Goal: Information Seeking & Learning: Learn about a topic

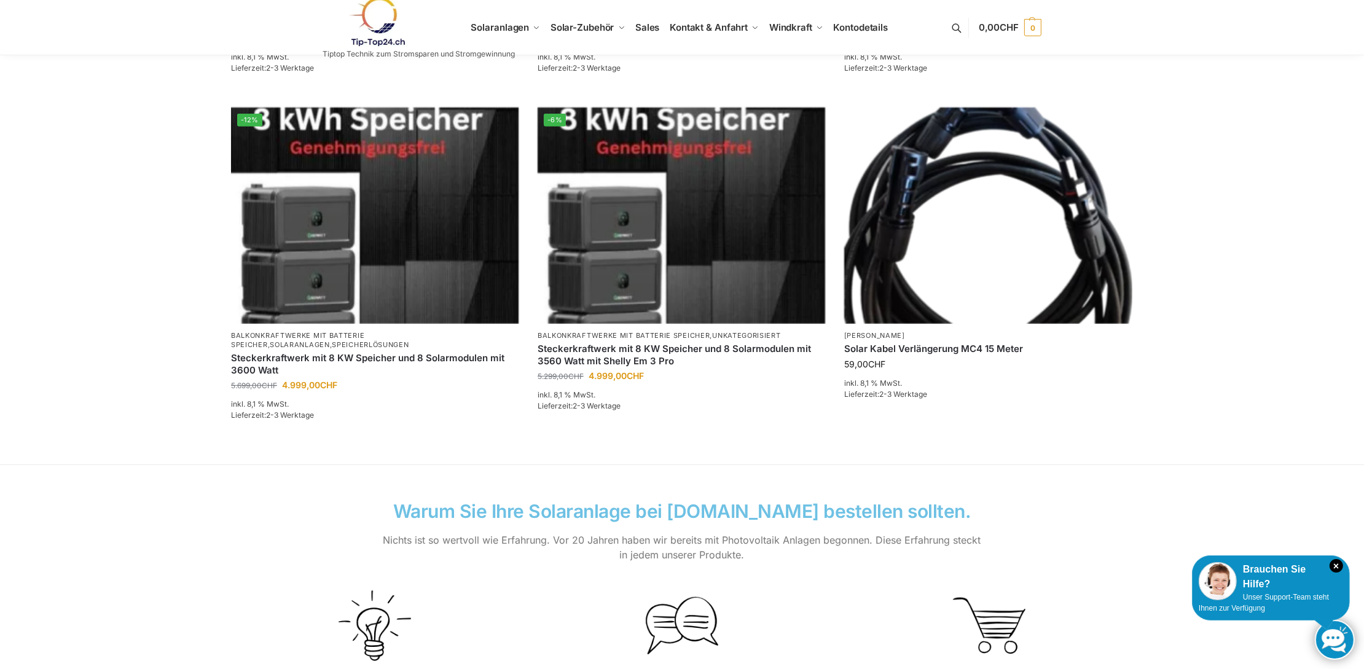
scroll to position [369, 0]
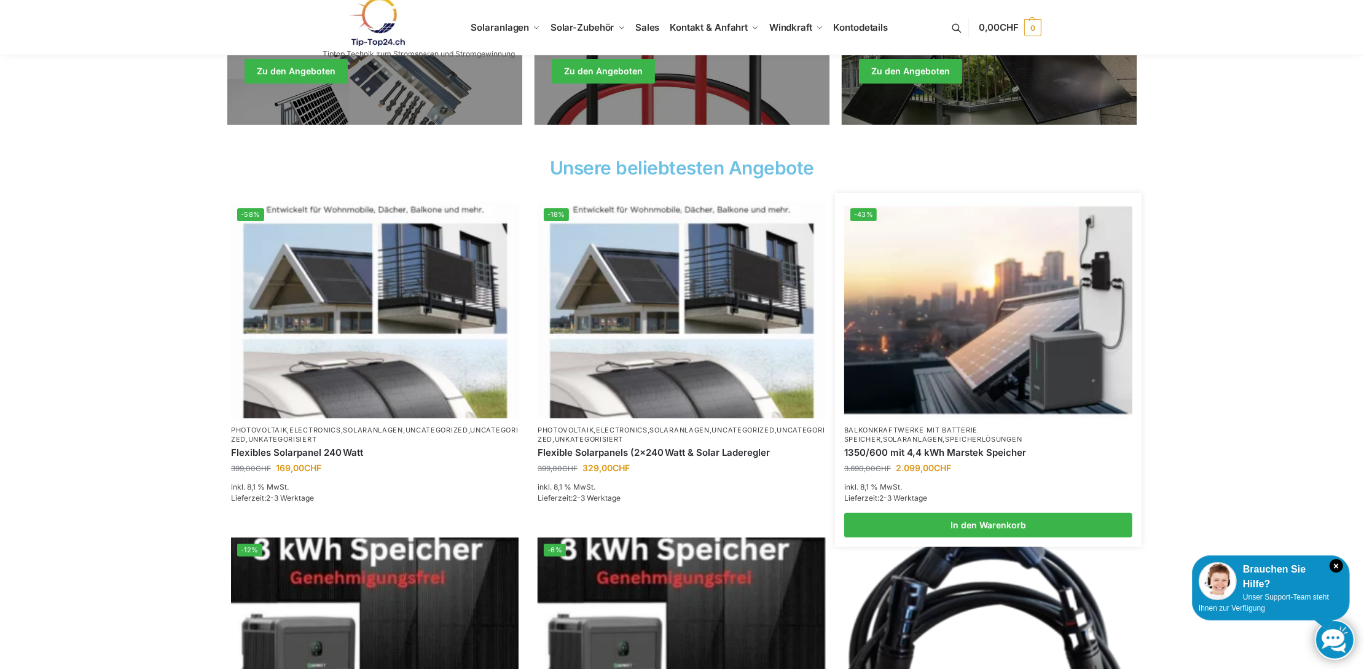
click at [898, 431] on link "Balkonkraftwerke mit Batterie Speicher" at bounding box center [910, 435] width 133 height 18
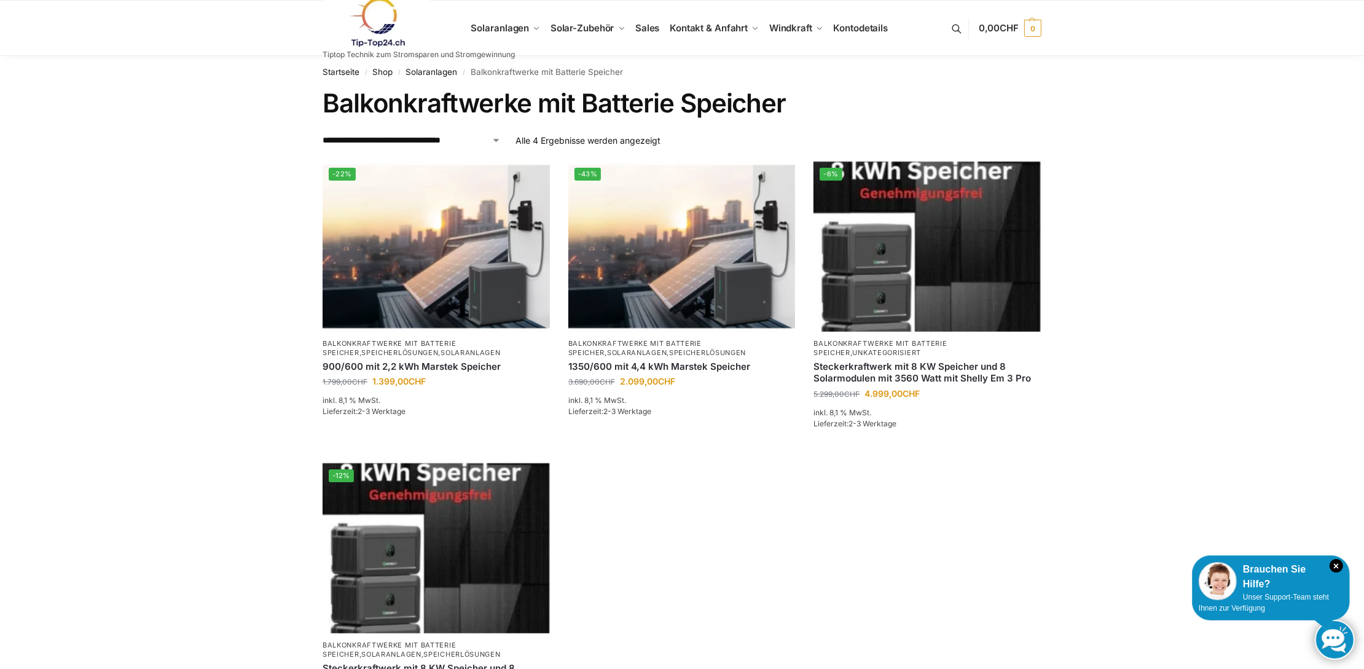
click at [499, 26] on link at bounding box center [419, 23] width 192 height 50
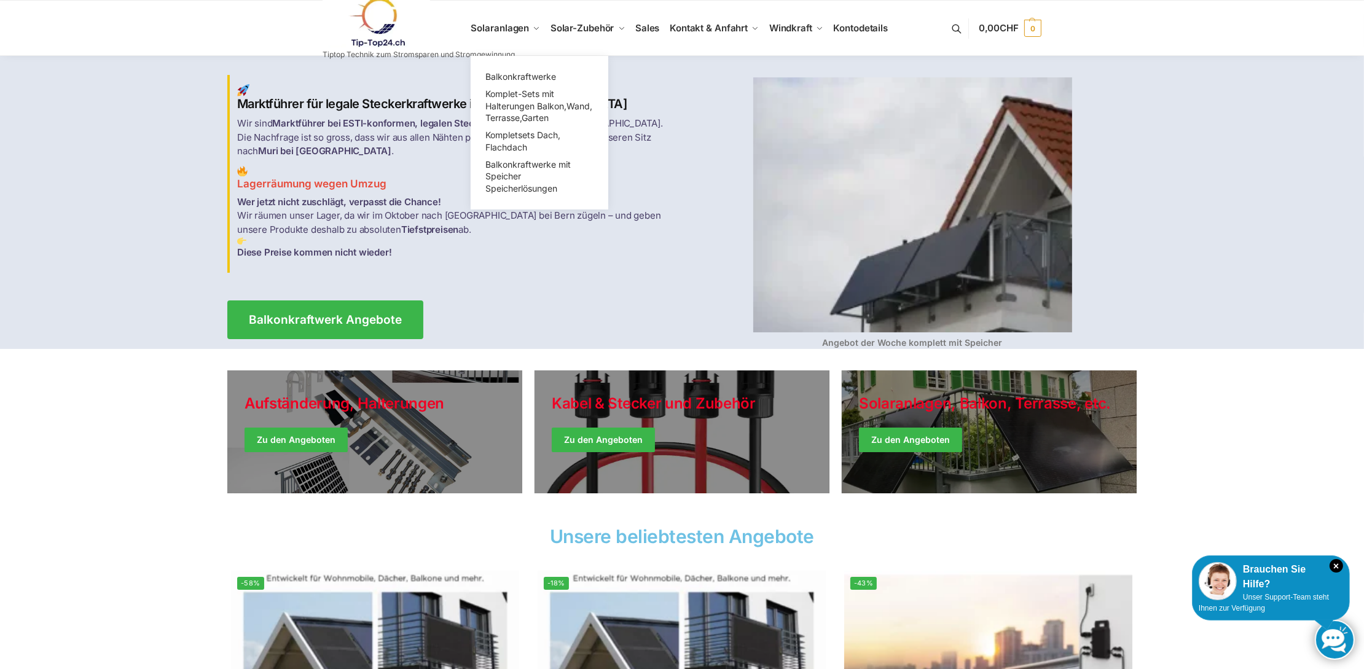
click at [519, 168] on span "Balkonkraftwerke mit Speicher Speicherlösungen" at bounding box center [527, 176] width 85 height 34
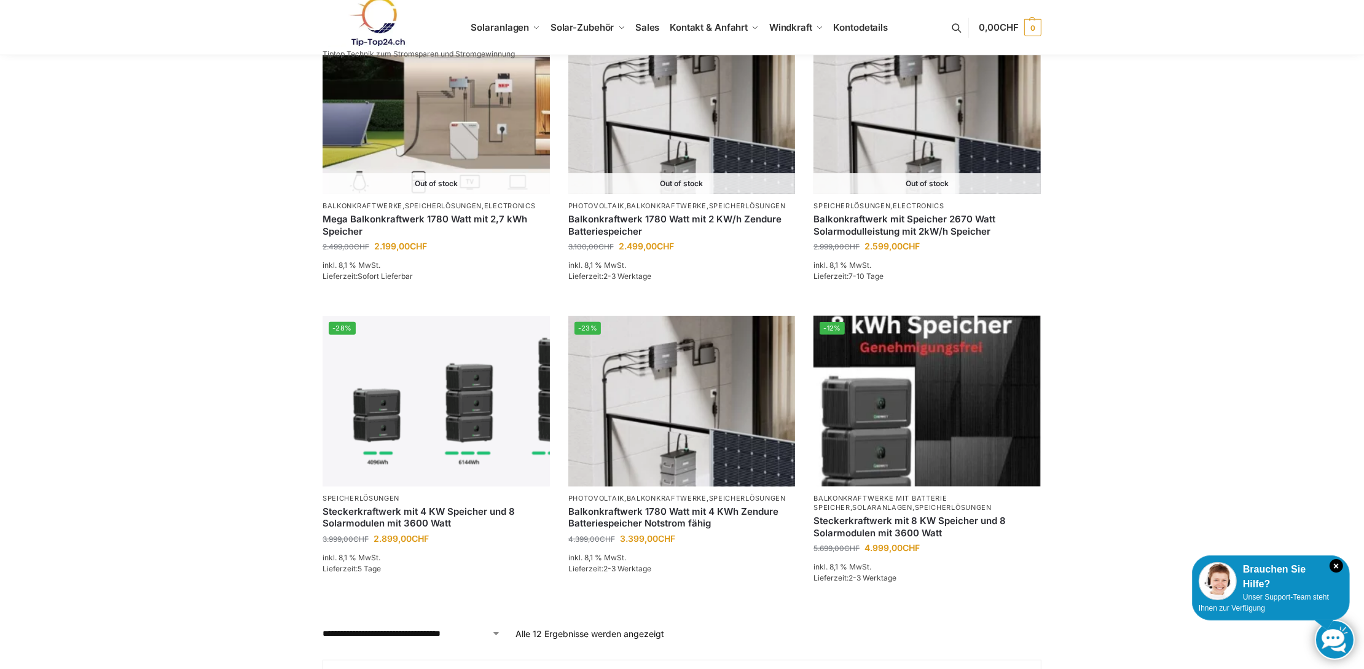
scroll to position [839, 0]
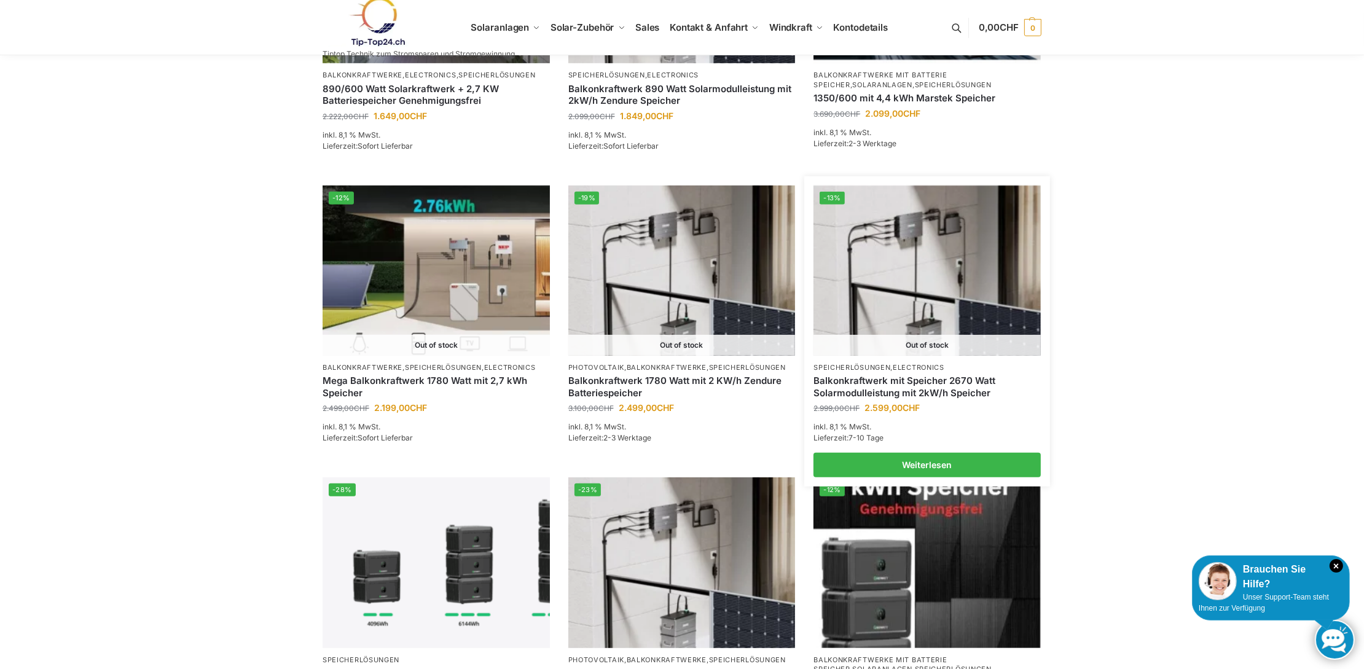
click at [893, 378] on link "Balkonkraftwerk mit Speicher 2670 Watt Solarmodulleistung mit 2kW/h Speicher" at bounding box center [926, 387] width 227 height 24
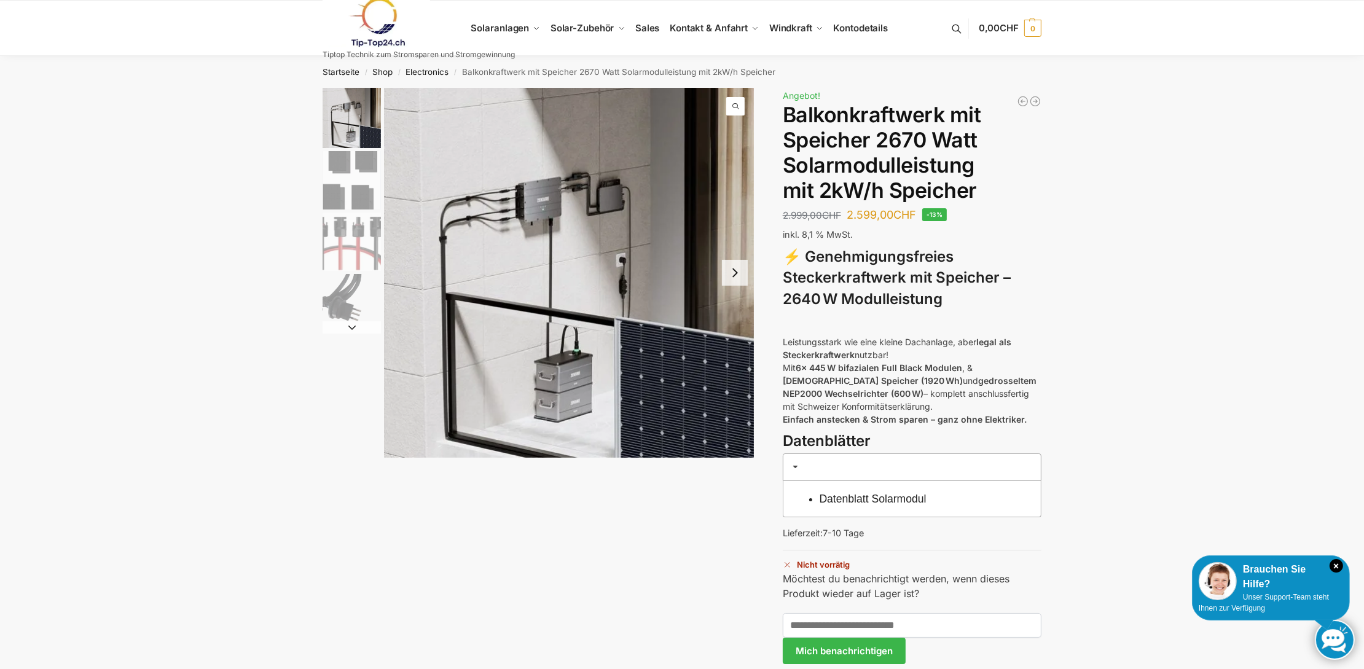
click at [737, 274] on button "Next slide" at bounding box center [735, 273] width 26 height 26
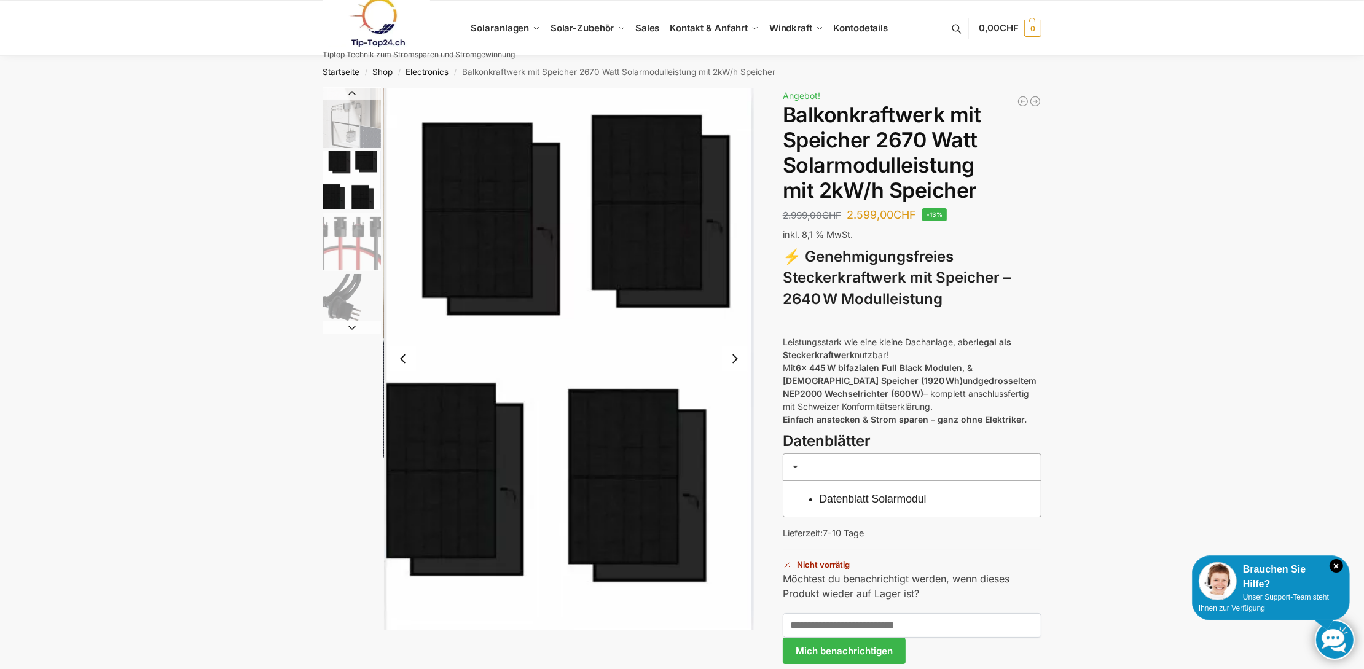
click at [734, 359] on button "Next slide" at bounding box center [735, 359] width 26 height 26
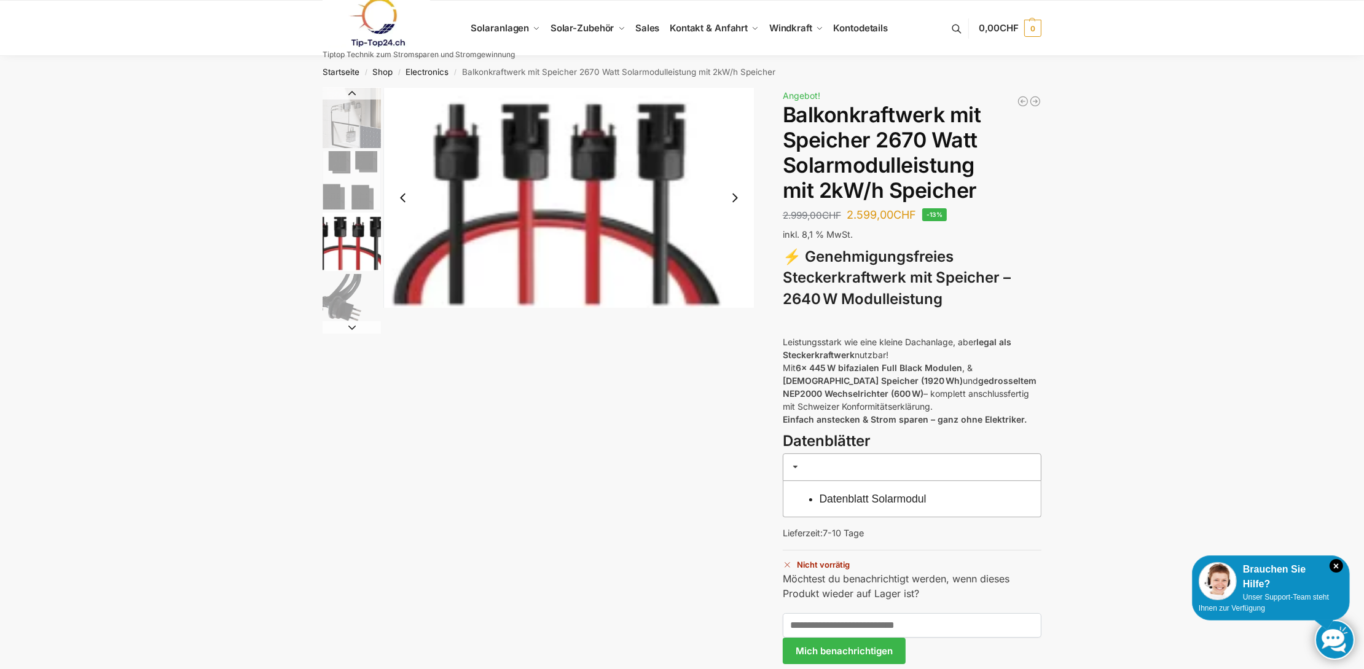
click at [735, 199] on button "Next slide" at bounding box center [735, 198] width 26 height 26
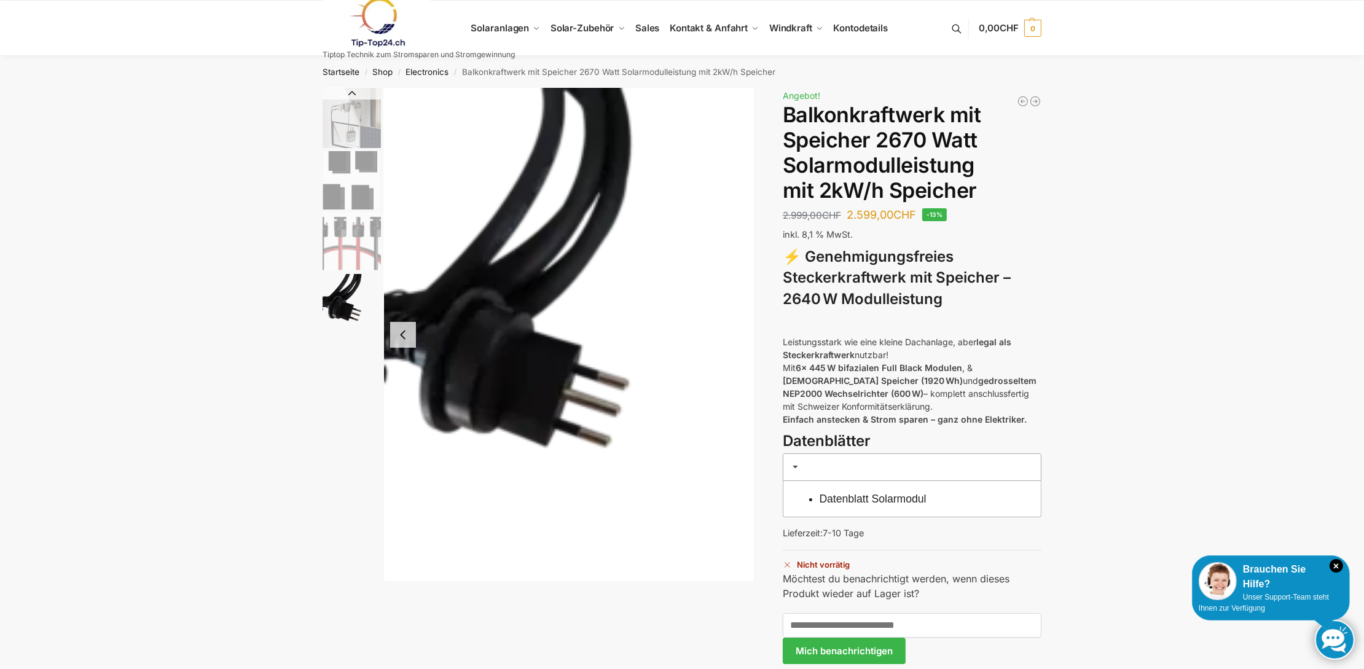
click at [735, 199] on img "4 / 4" at bounding box center [569, 334] width 370 height 493
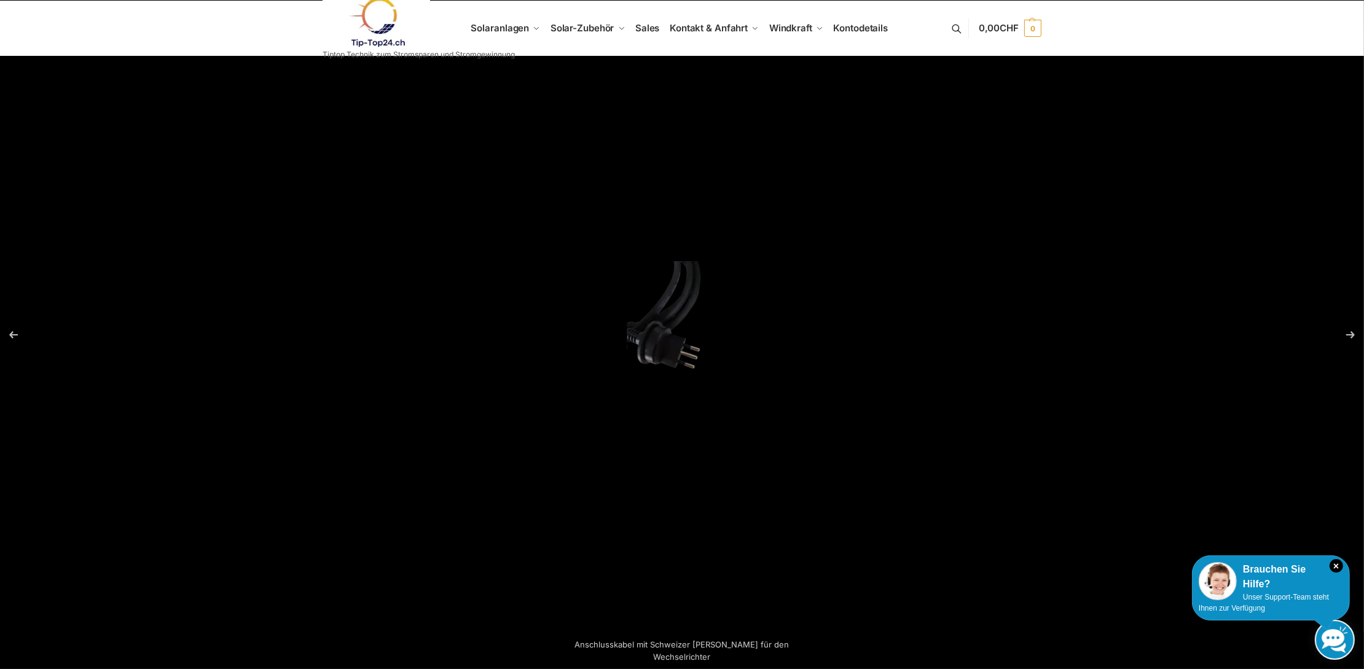
click at [1352, 336] on button "Next (arrow right)" at bounding box center [1342, 334] width 43 height 61
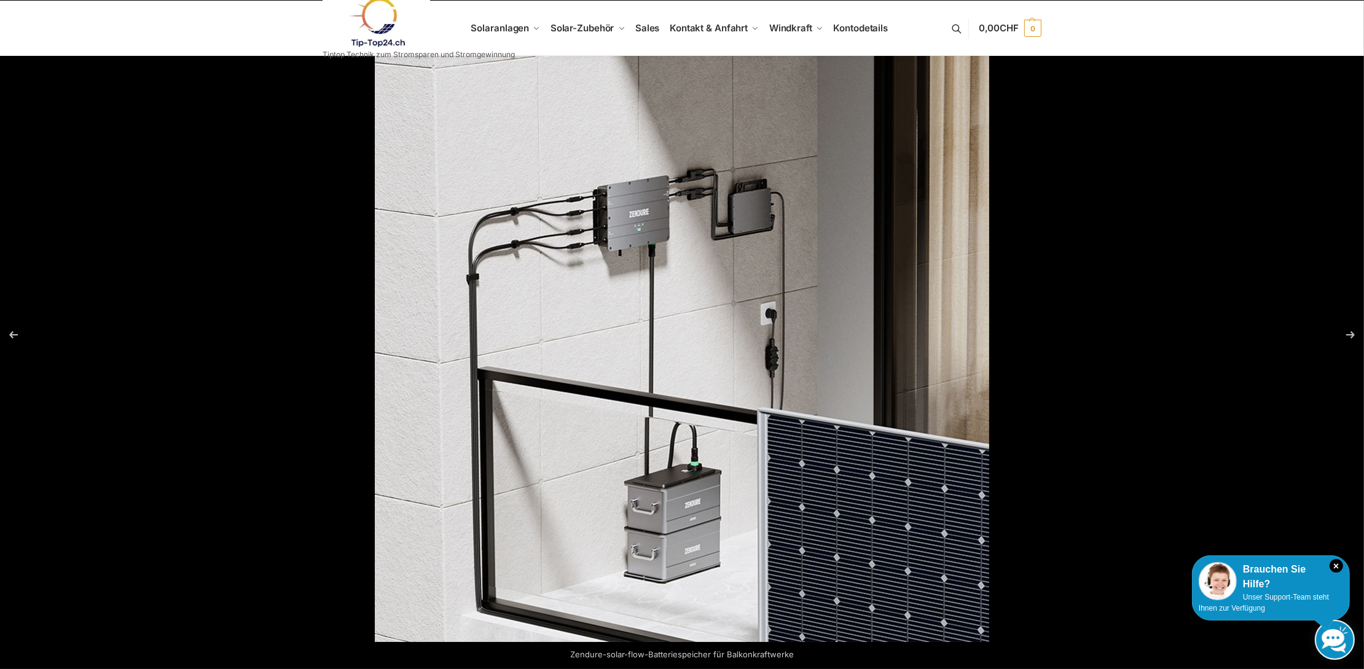
click at [14, 334] on button "Previous (arrow left)" at bounding box center [21, 334] width 43 height 61
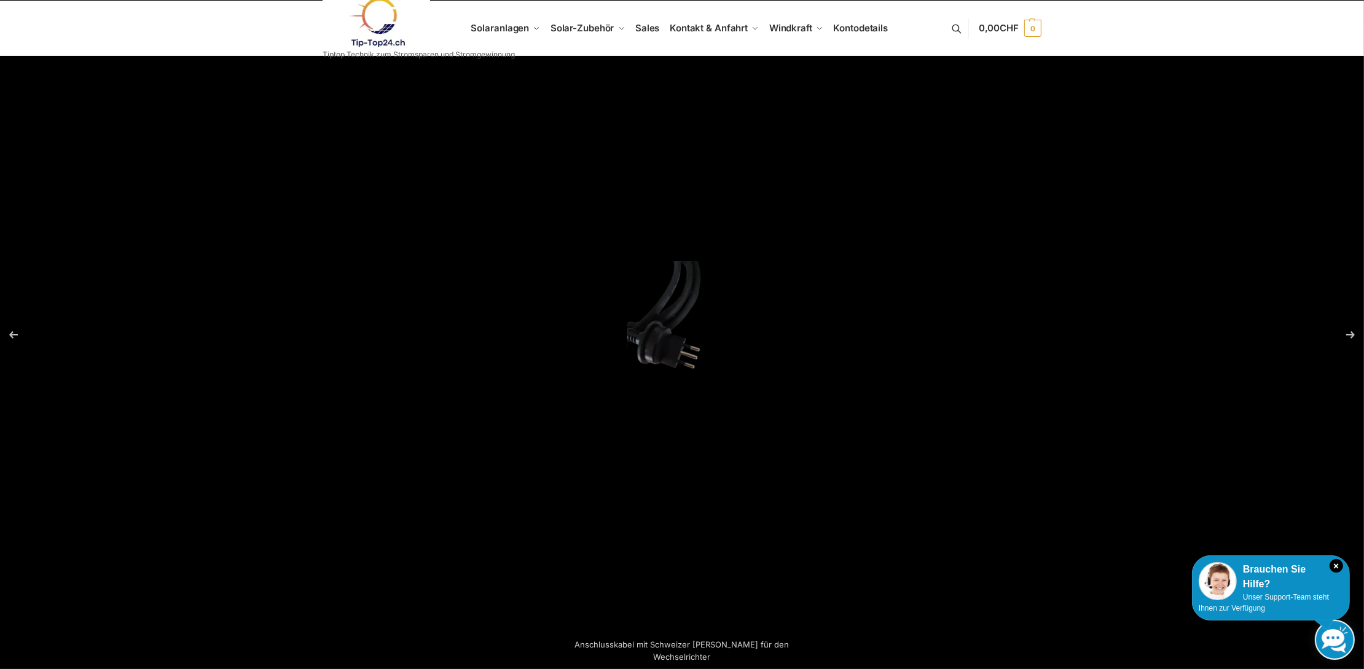
click at [14, 334] on button "Previous (arrow left)" at bounding box center [21, 334] width 43 height 61
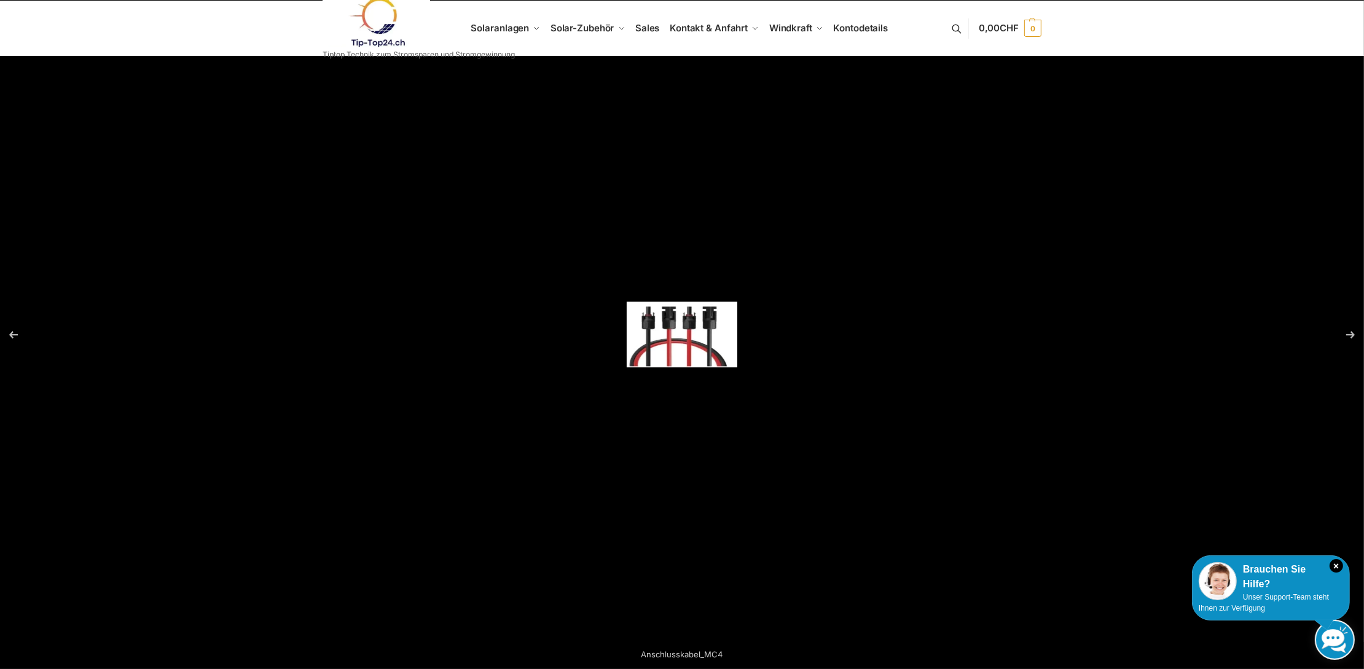
click at [14, 334] on button "Previous (arrow left)" at bounding box center [21, 334] width 43 height 61
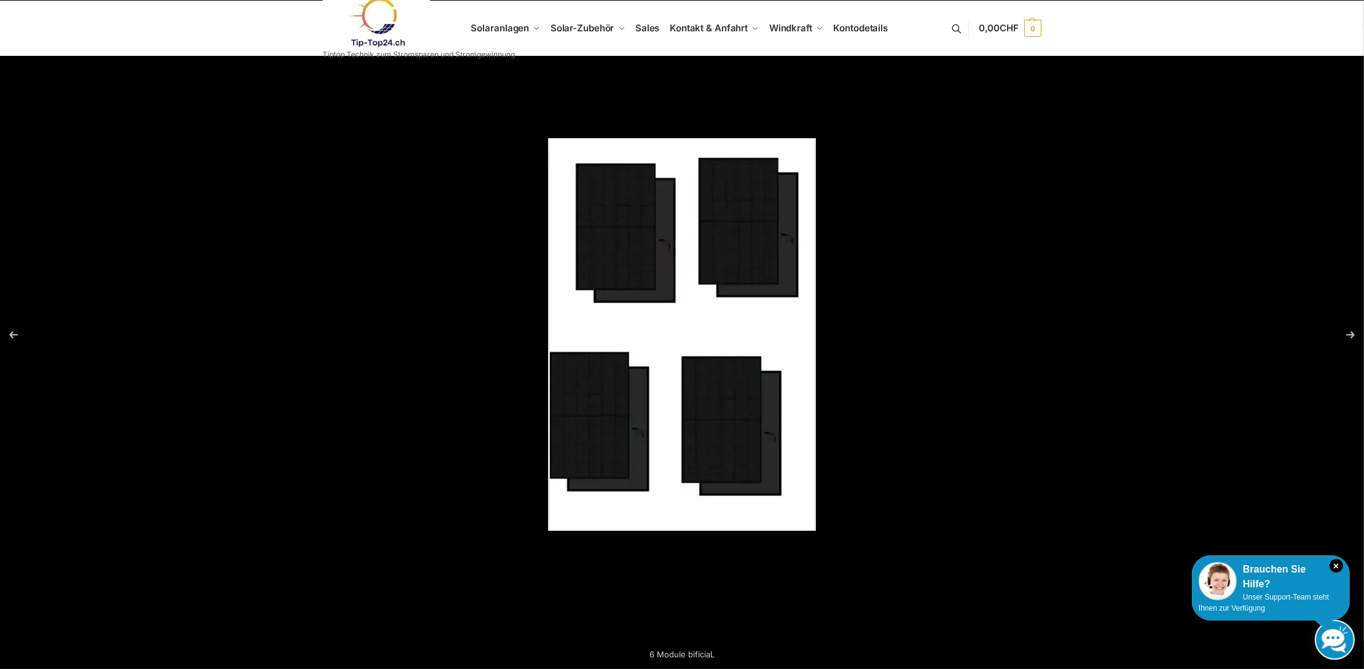
click at [14, 334] on button "Previous (arrow left)" at bounding box center [21, 334] width 43 height 61
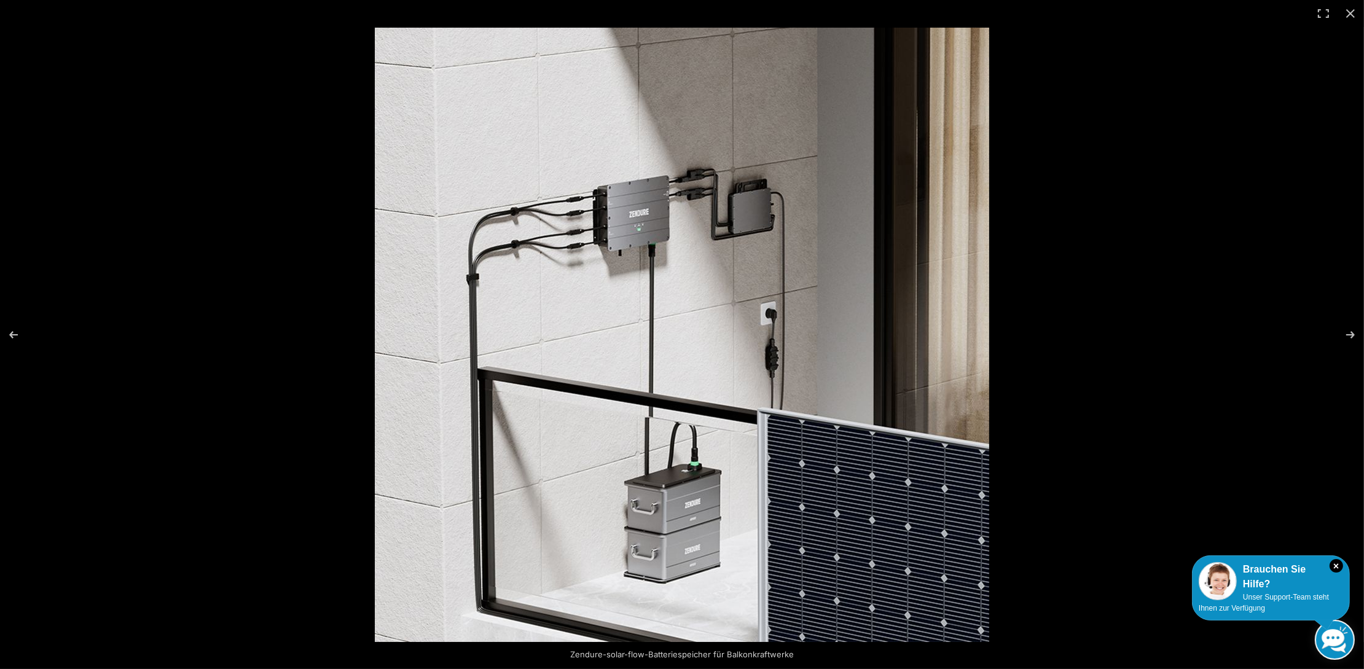
scroll to position [737, 0]
click at [1350, 12] on button "Close (Esc)" at bounding box center [1350, 13] width 27 height 27
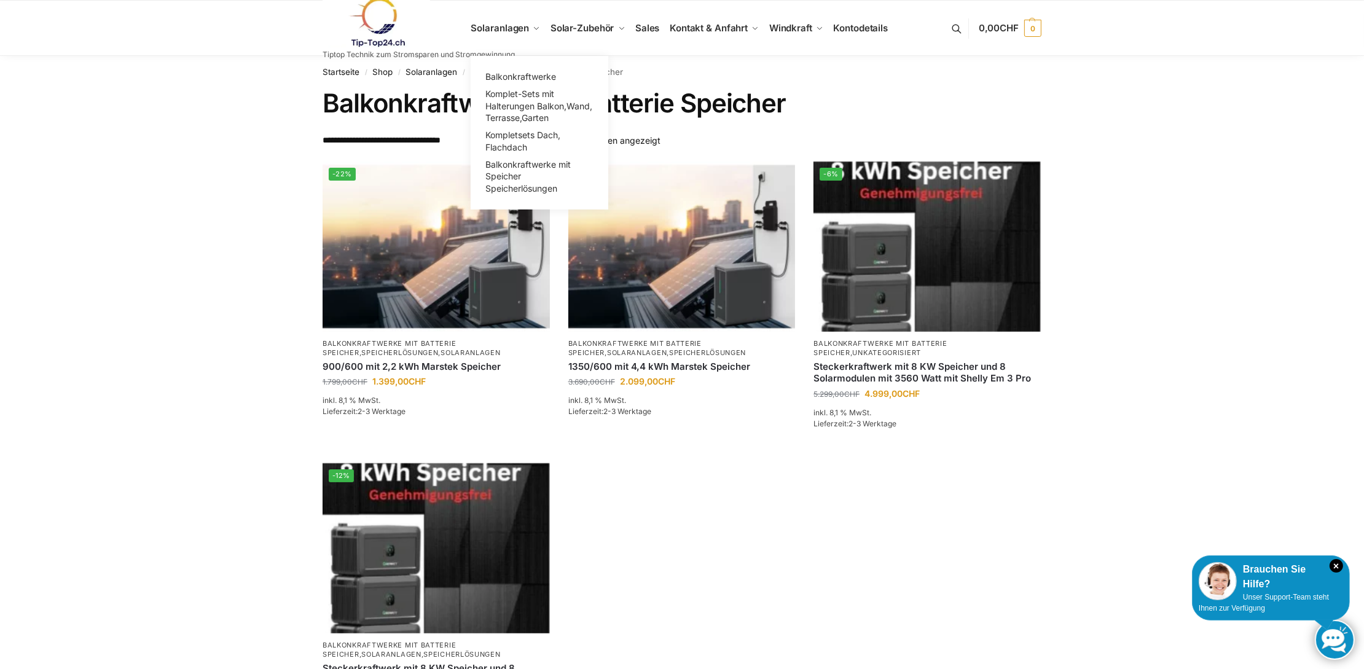
click at [536, 76] on span "Balkonkraftwerke" at bounding box center [520, 76] width 71 height 10
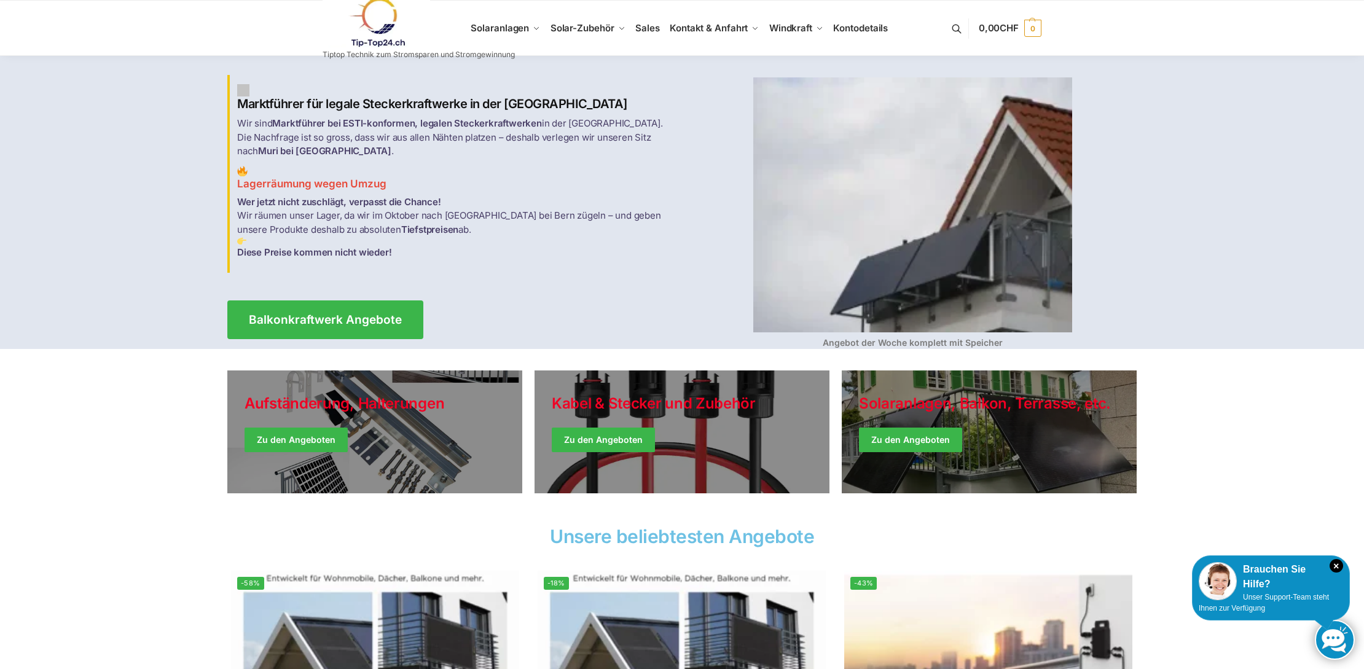
scroll to position [369, 0]
